Goal: Task Accomplishment & Management: Use online tool/utility

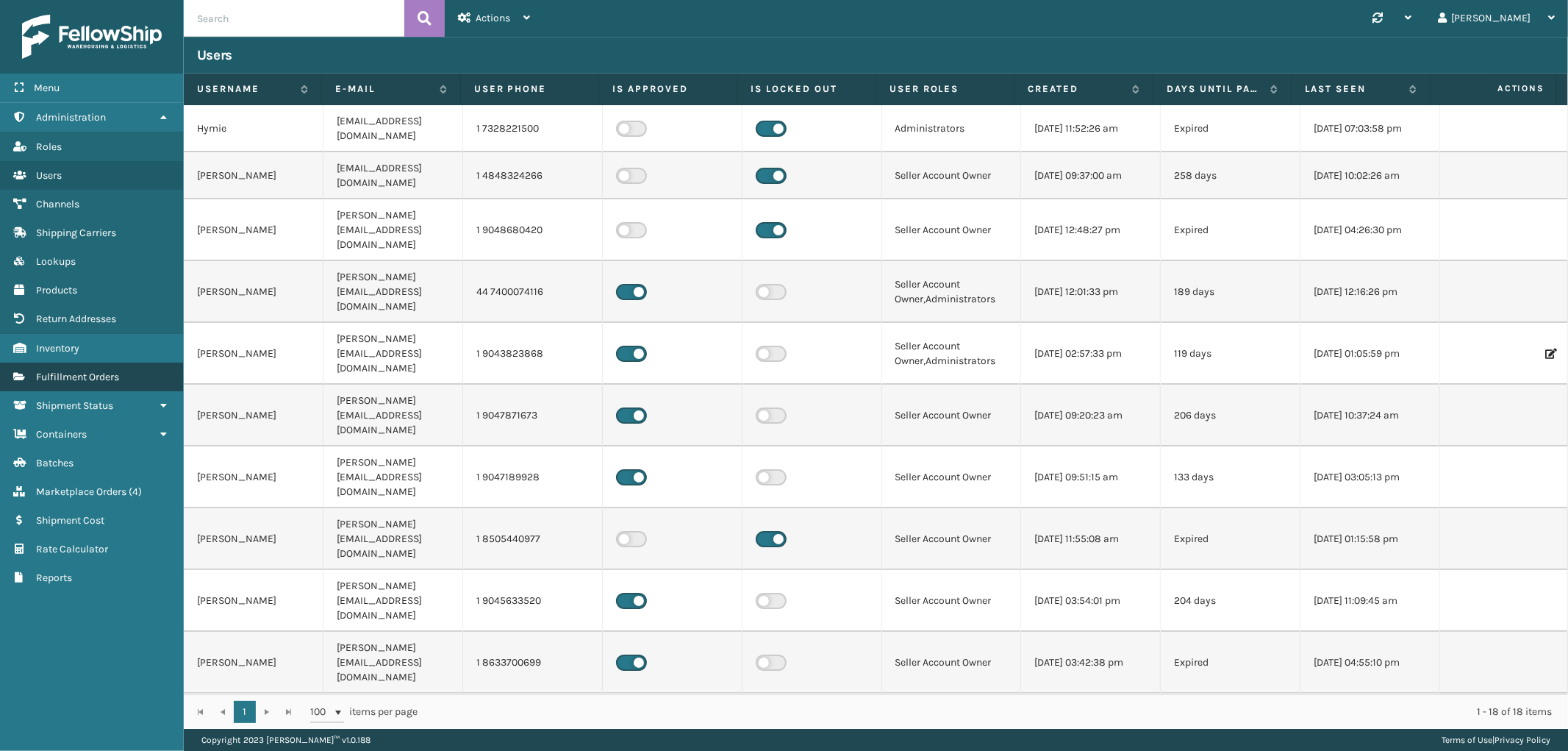
click at [85, 370] on span "Fulfillment Orders" at bounding box center [77, 376] width 83 height 13
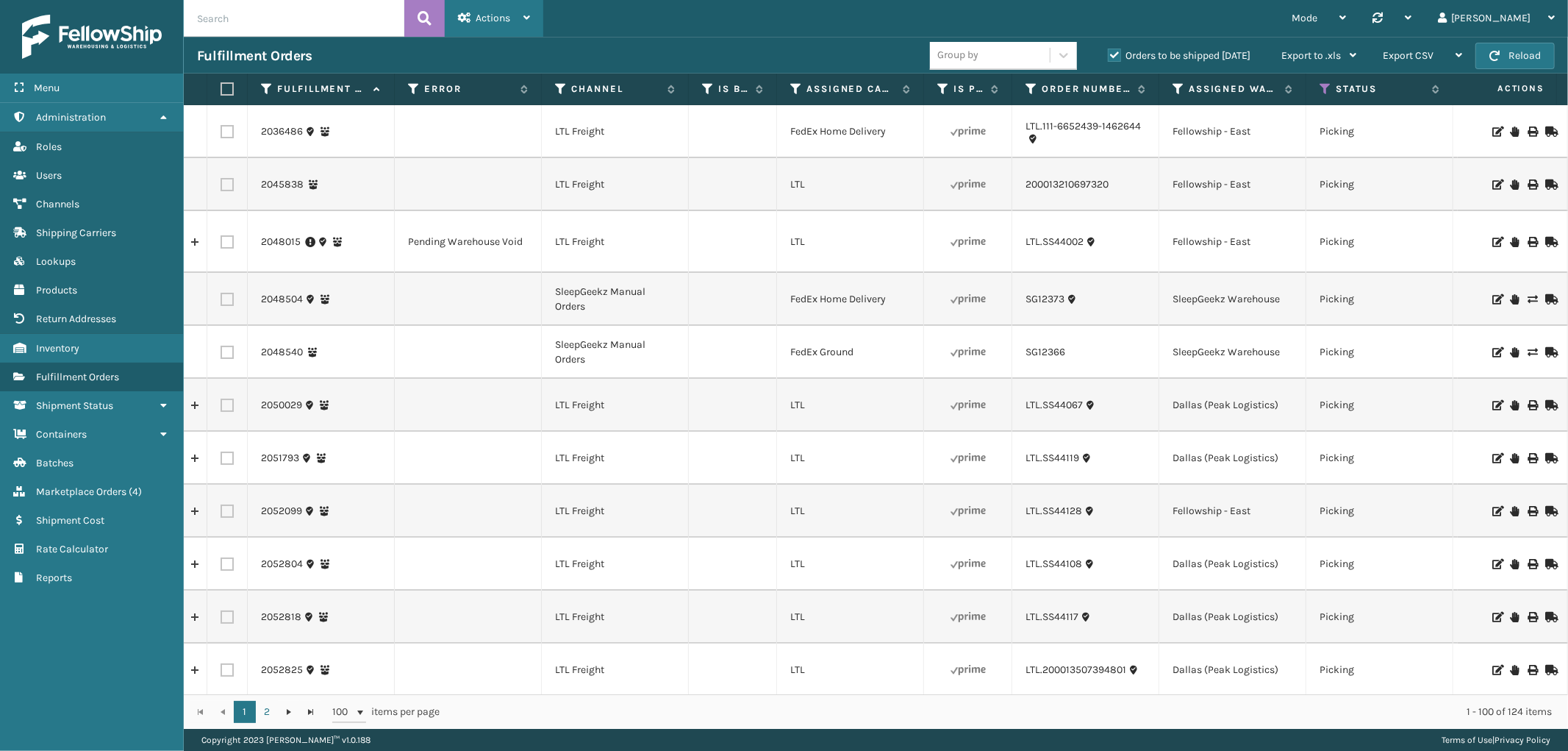
click at [512, 22] on div "Actions" at bounding box center [494, 19] width 72 height 37
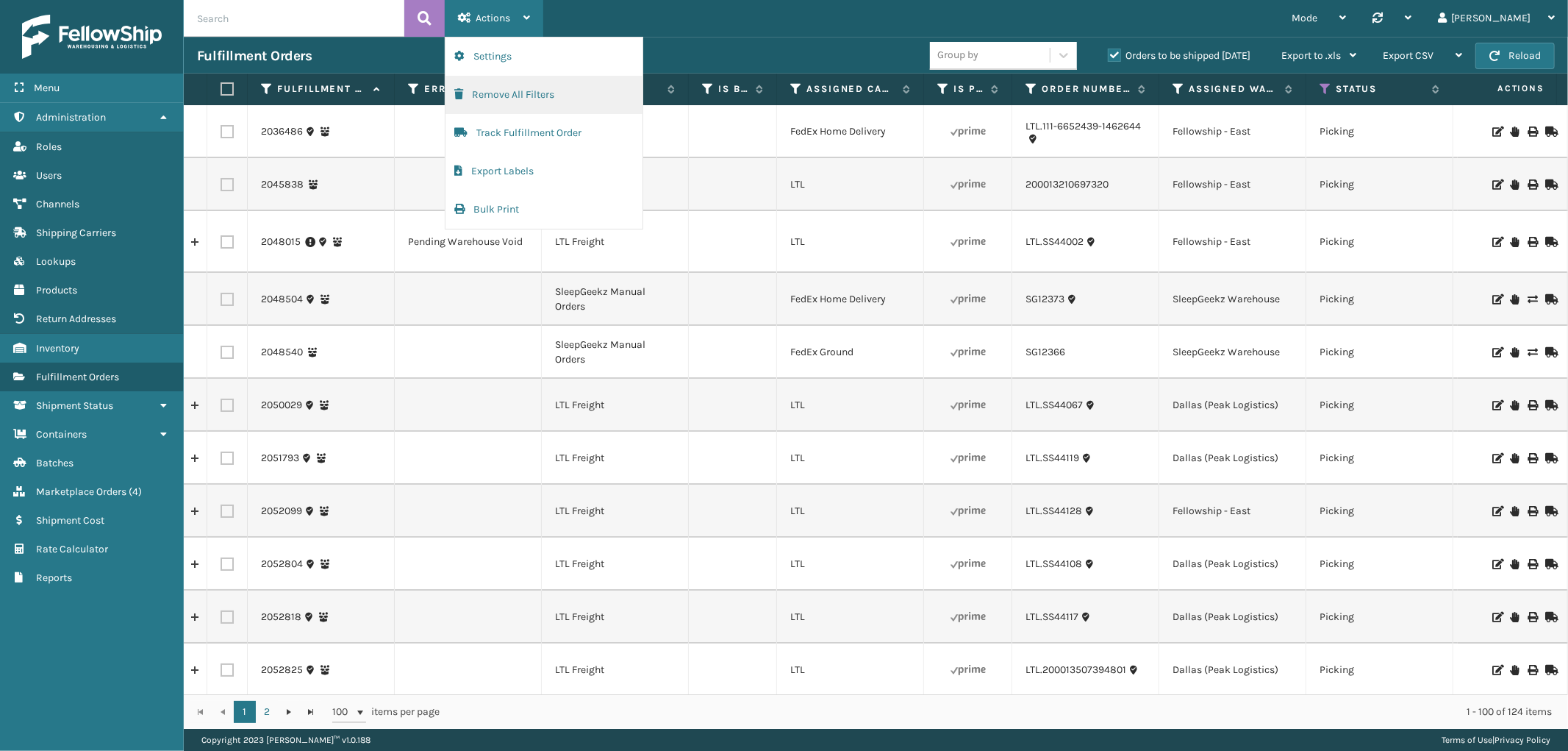
click at [512, 93] on button "Remove All Filters" at bounding box center [544, 94] width 197 height 38
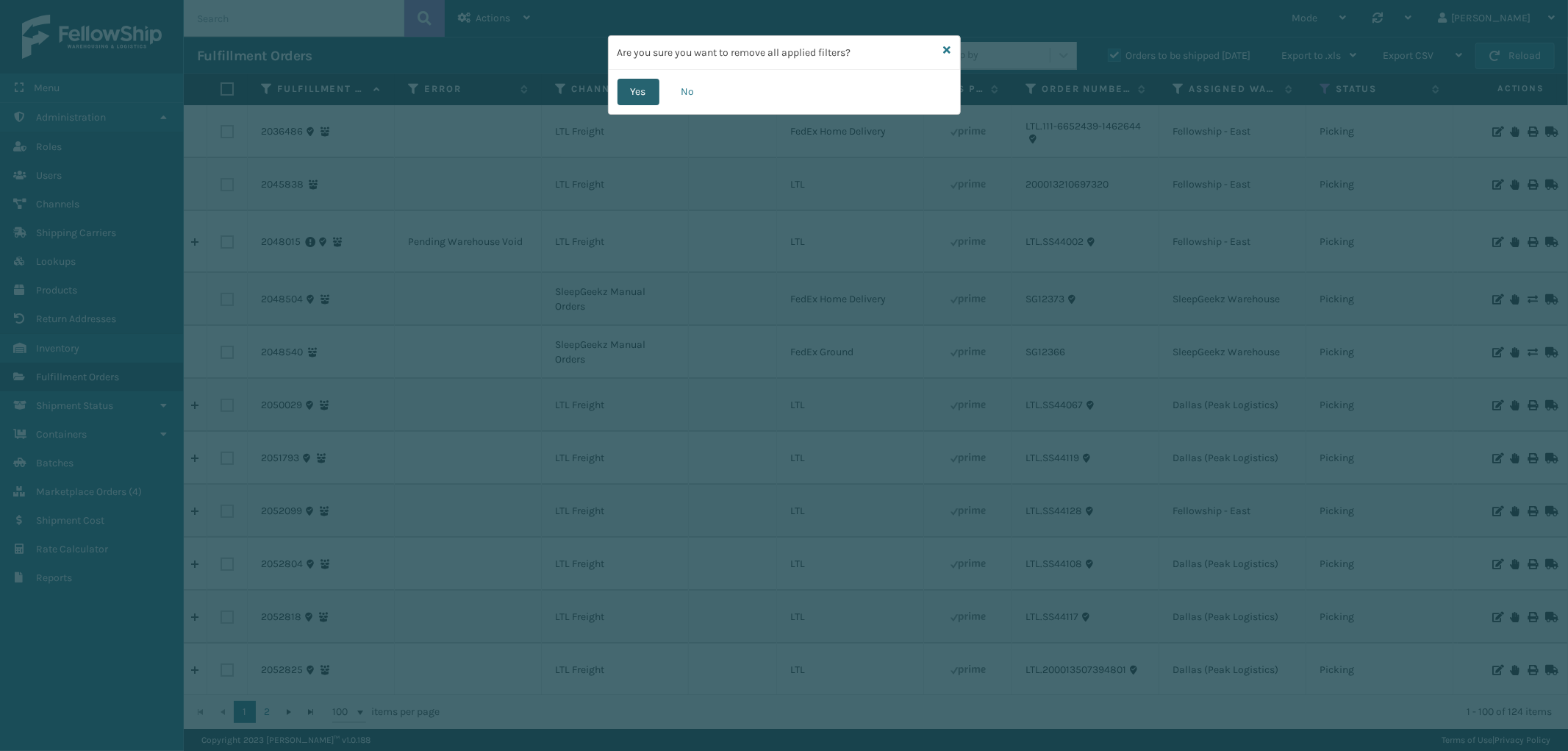
click at [652, 100] on button "Yes" at bounding box center [639, 91] width 42 height 26
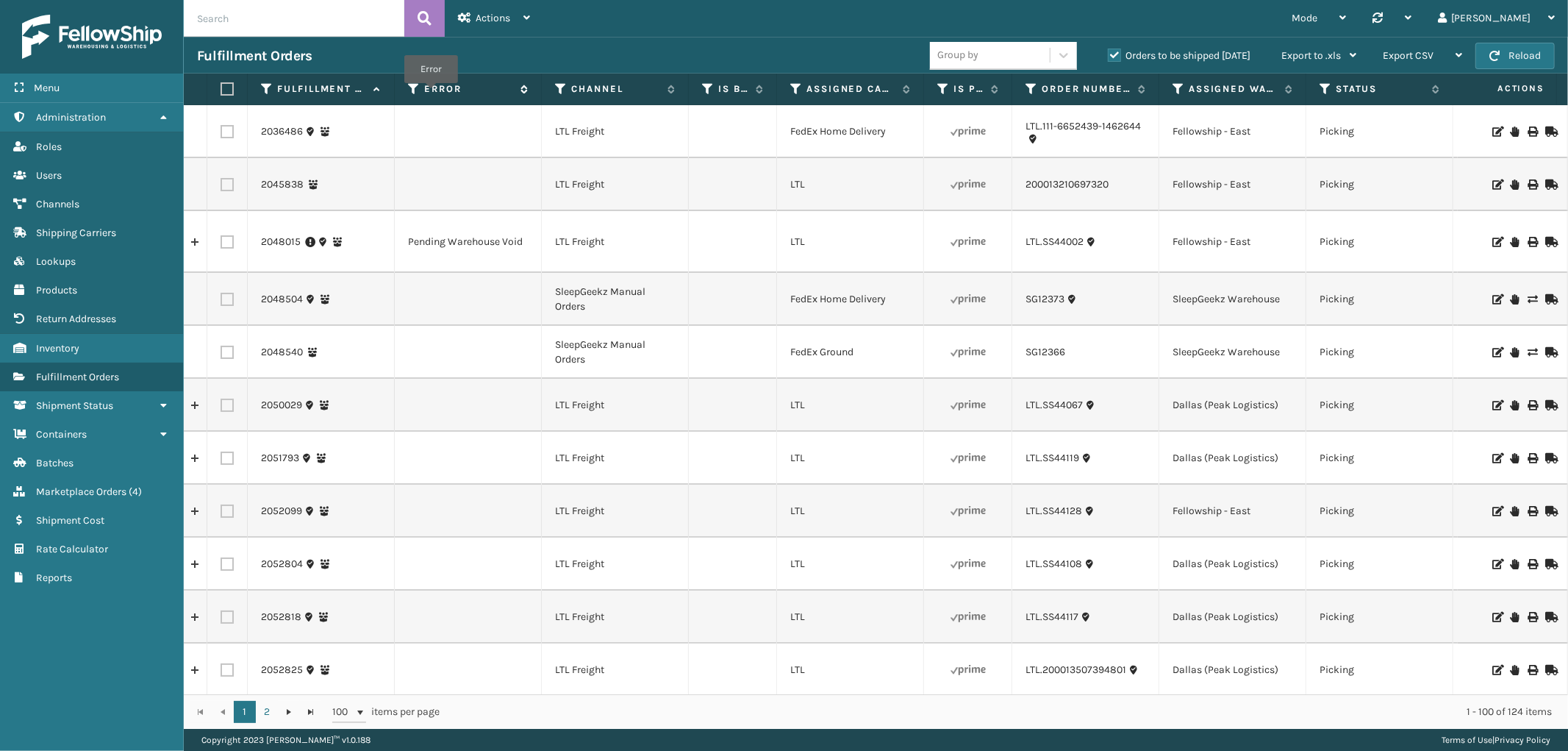
click at [431, 93] on label "Error" at bounding box center [469, 89] width 89 height 13
